Goal: Navigation & Orientation: Find specific page/section

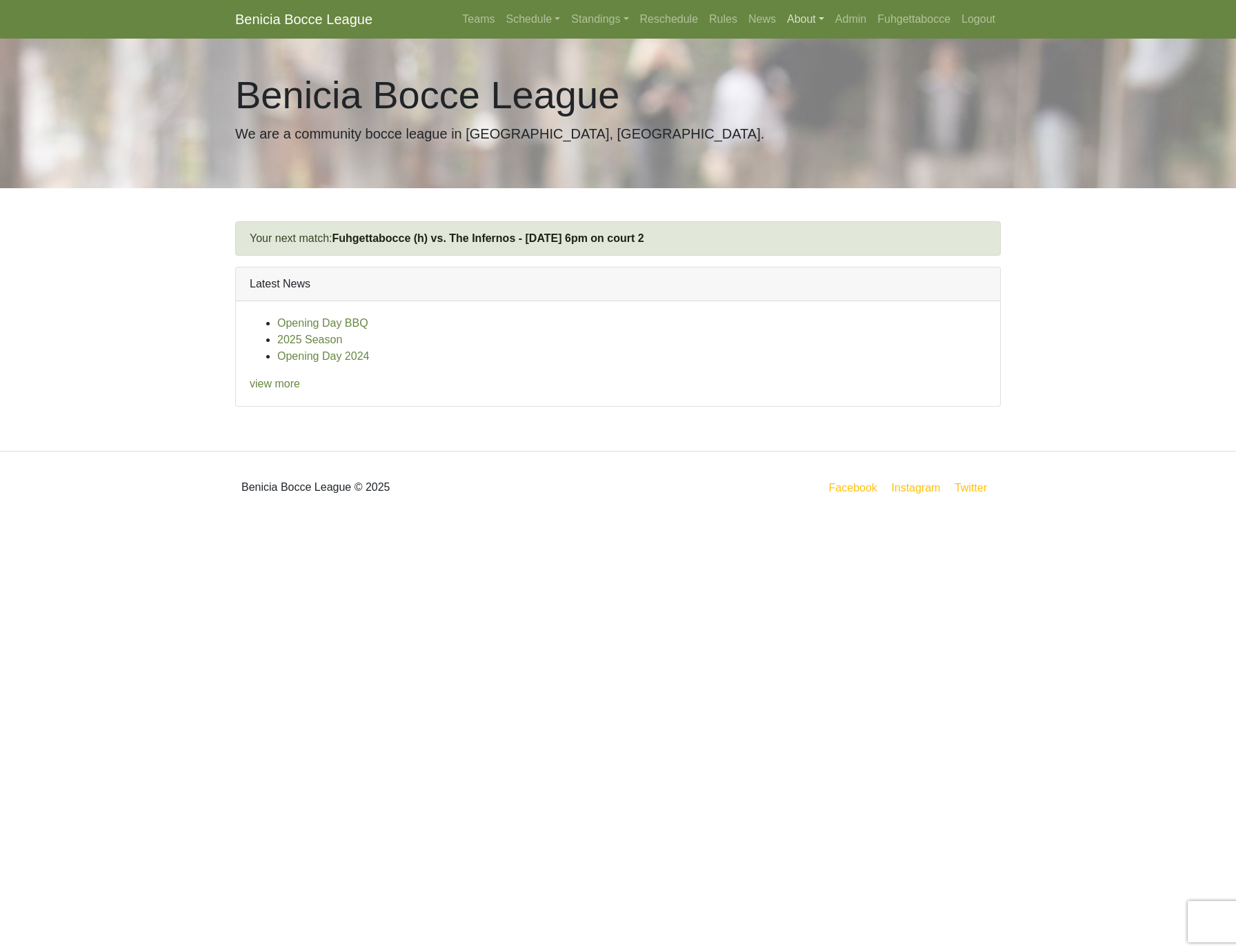
click at [813, 14] on link "About" at bounding box center [804, 19] width 48 height 27
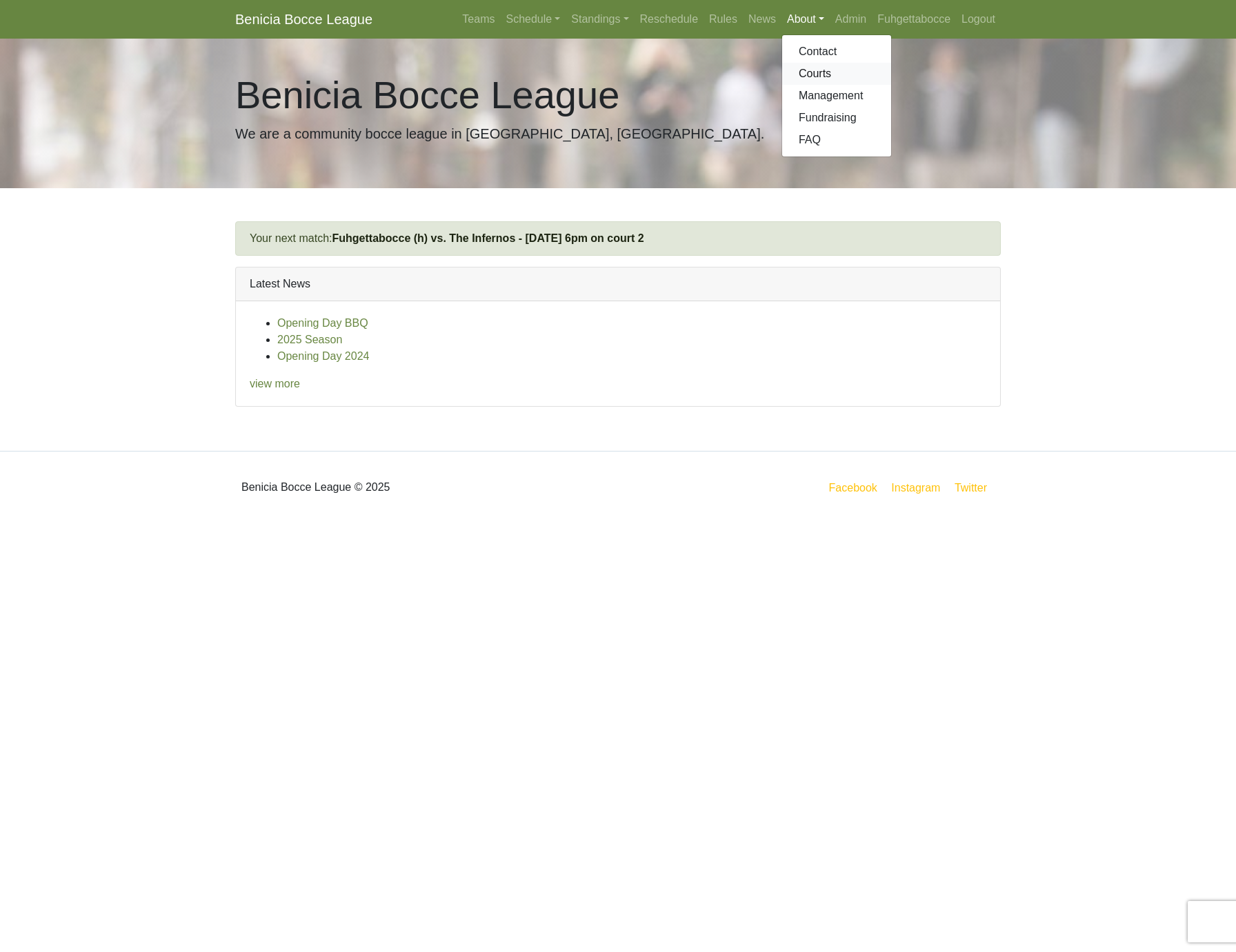
click at [821, 71] on link "Courts" at bounding box center [836, 73] width 109 height 22
